Goal: Navigation & Orientation: Understand site structure

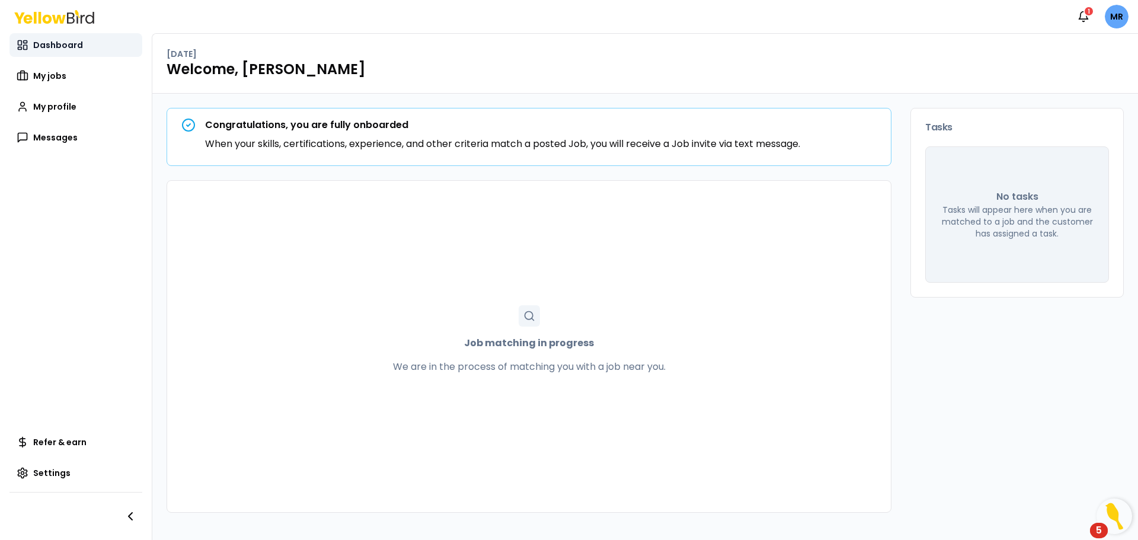
click at [51, 49] on span "Dashboard" at bounding box center [58, 45] width 50 height 12
click at [1088, 12] on div "1" at bounding box center [1089, 11] width 11 height 11
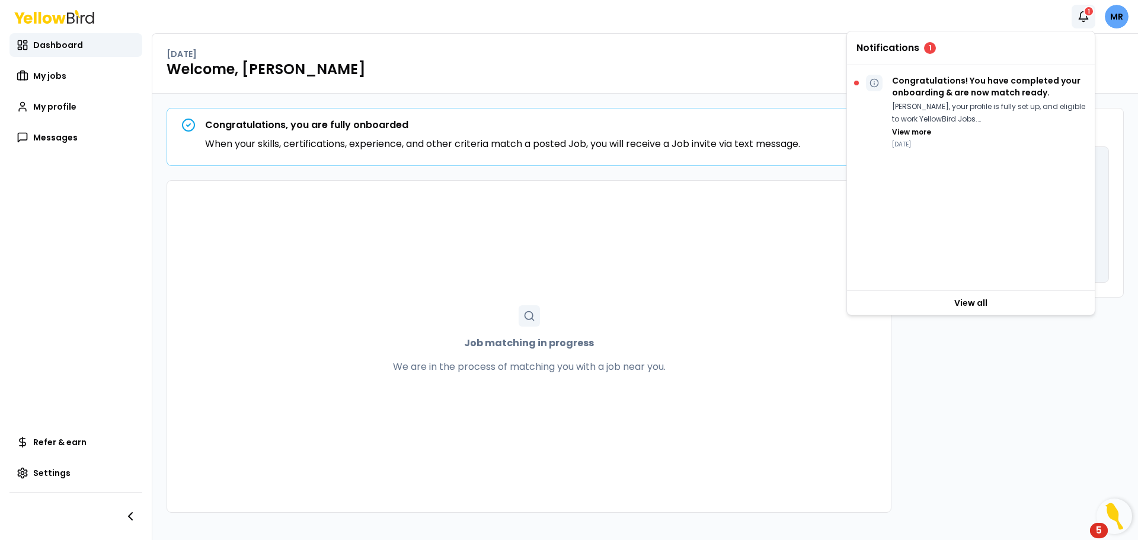
click at [904, 11] on div "Notifications 1 MR" at bounding box center [569, 16] width 1138 height 33
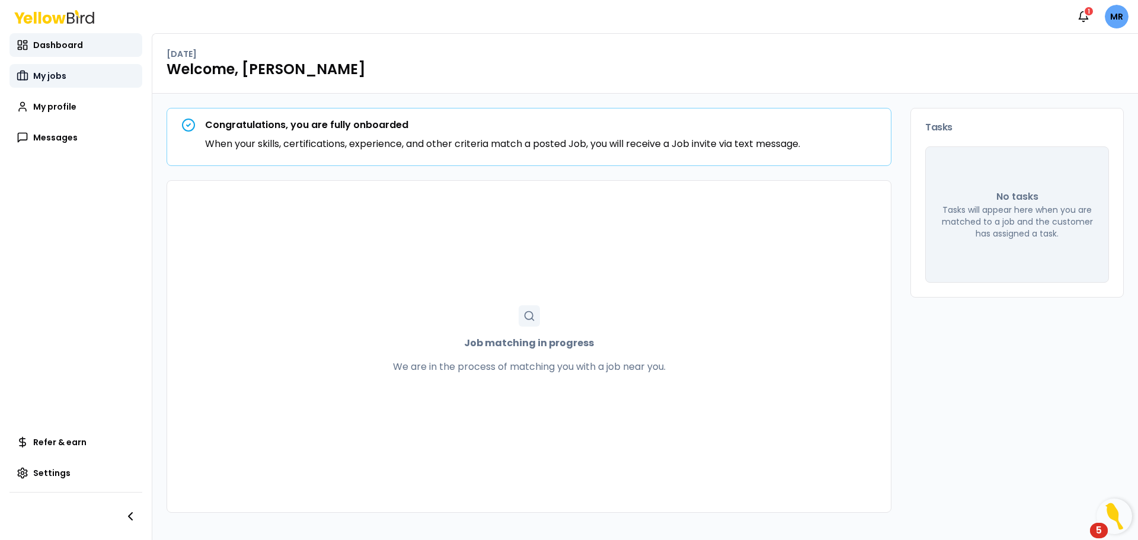
click at [18, 80] on rect at bounding box center [23, 76] width 10 height 7
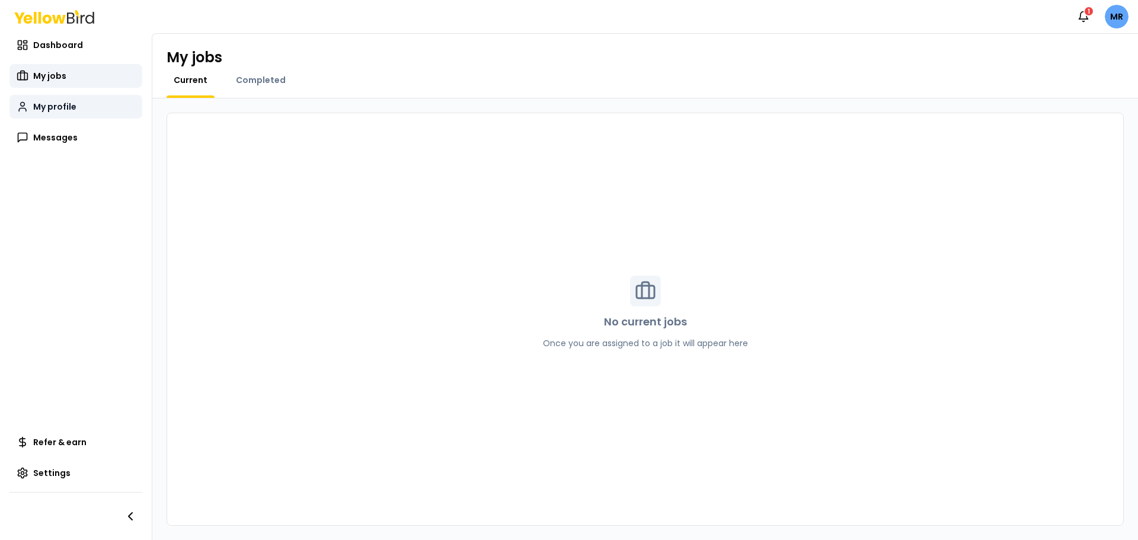
click at [40, 110] on span "My profile" at bounding box center [54, 107] width 43 height 12
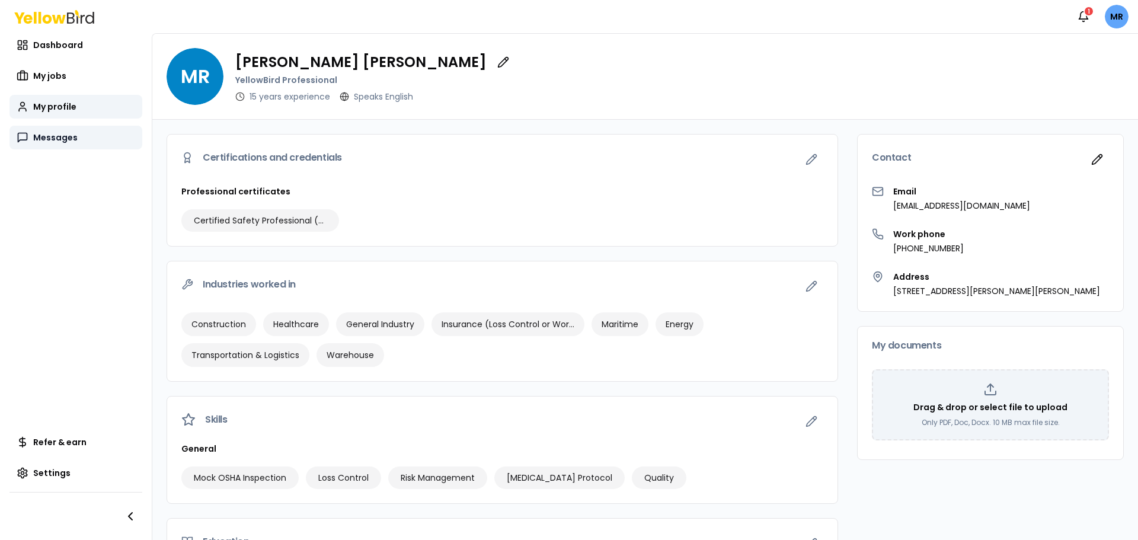
click at [46, 142] on span "Messages" at bounding box center [55, 138] width 44 height 12
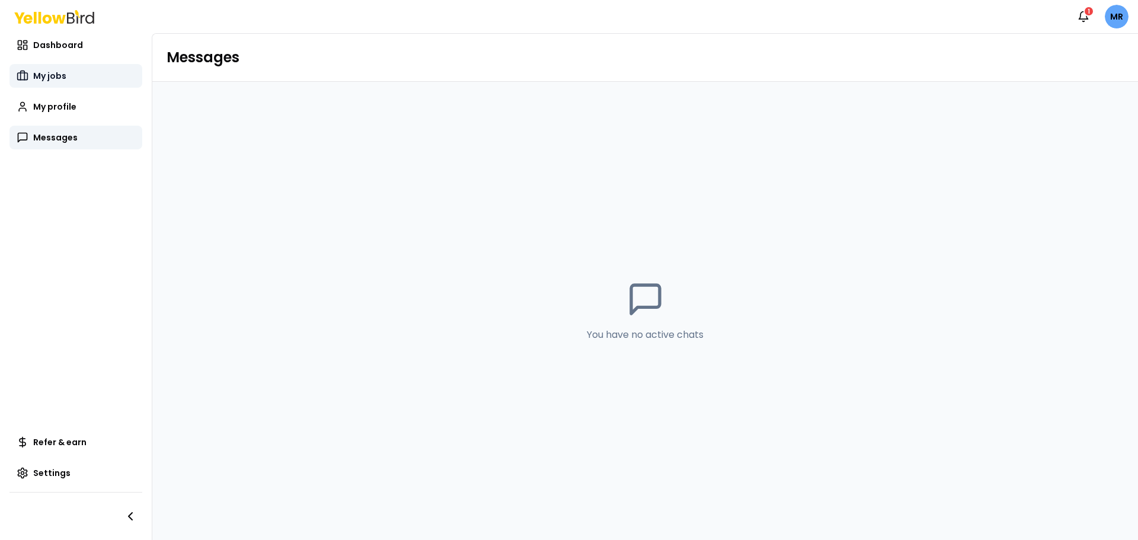
click at [63, 65] on link "My jobs" at bounding box center [75, 76] width 133 height 24
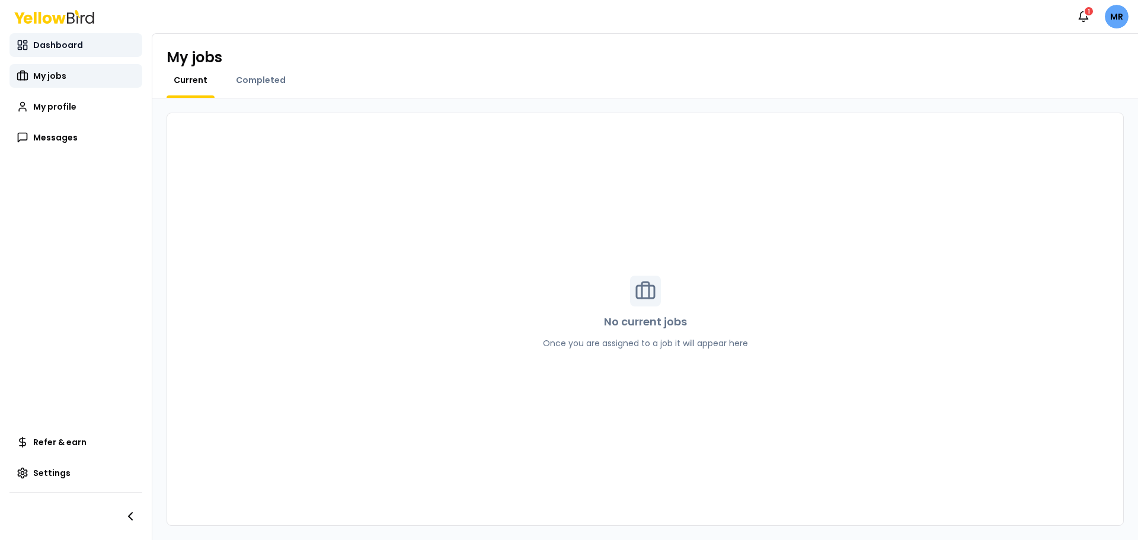
click at [60, 43] on span "Dashboard" at bounding box center [58, 45] width 50 height 12
